Goal: Transaction & Acquisition: Purchase product/service

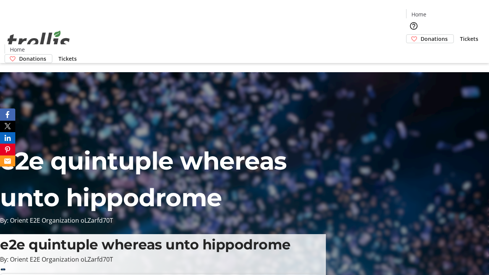
click at [420, 35] on span "Donations" at bounding box center [433, 39] width 27 height 8
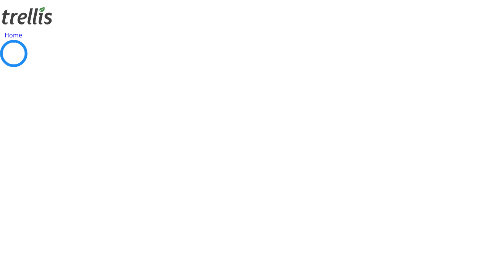
select select "CA"
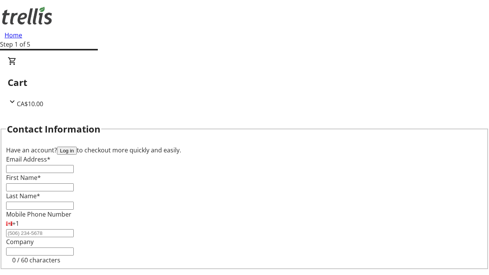
click at [77, 147] on button "Log in" at bounding box center [67, 151] width 20 height 8
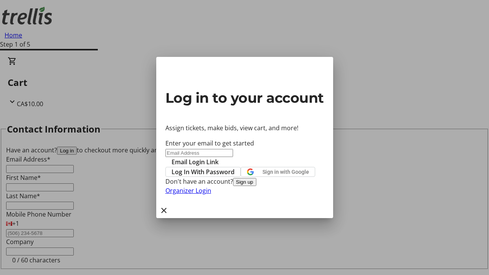
click at [256, 186] on button "Sign up" at bounding box center [244, 182] width 23 height 8
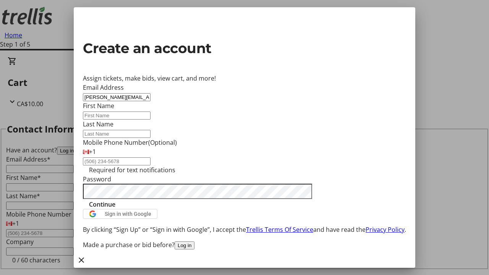
type input "[PERSON_NAME][EMAIL_ADDRESS][DOMAIN_NAME]"
type input "[PERSON_NAME]"
type input "Price"
click at [115, 209] on span "Continue" at bounding box center [102, 204] width 26 height 9
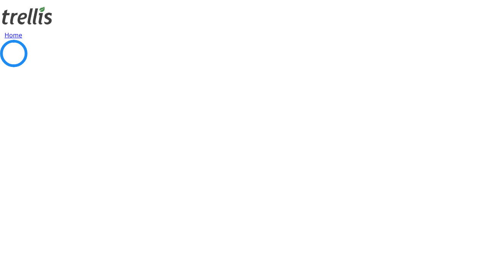
select select "BC"
select select "CA"
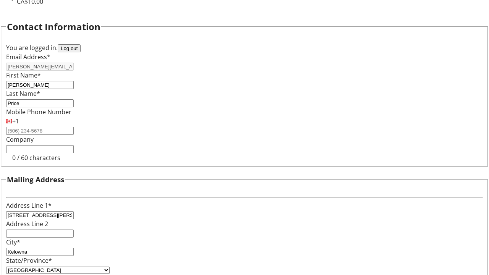
type input "V1Y 0C2"
select select "BC"
select select "CA"
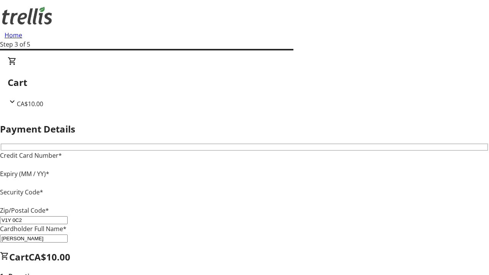
type input "V1Y 0C2"
